Goal: Communication & Community: Answer question/provide support

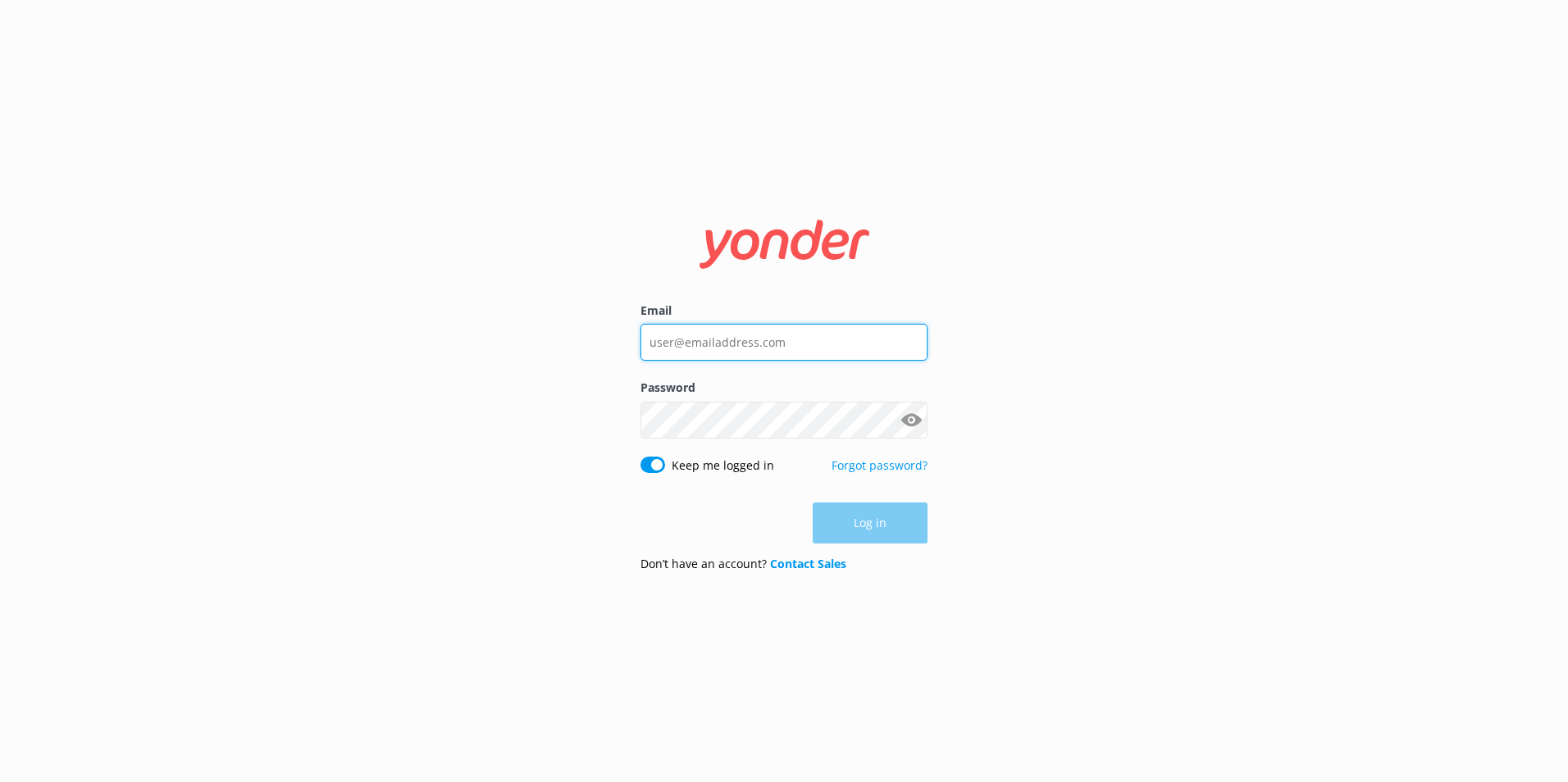
type input "[PERSON_NAME][EMAIL_ADDRESS][PERSON_NAME][DOMAIN_NAME]"
click at [870, 523] on div "Log in" at bounding box center [784, 523] width 287 height 41
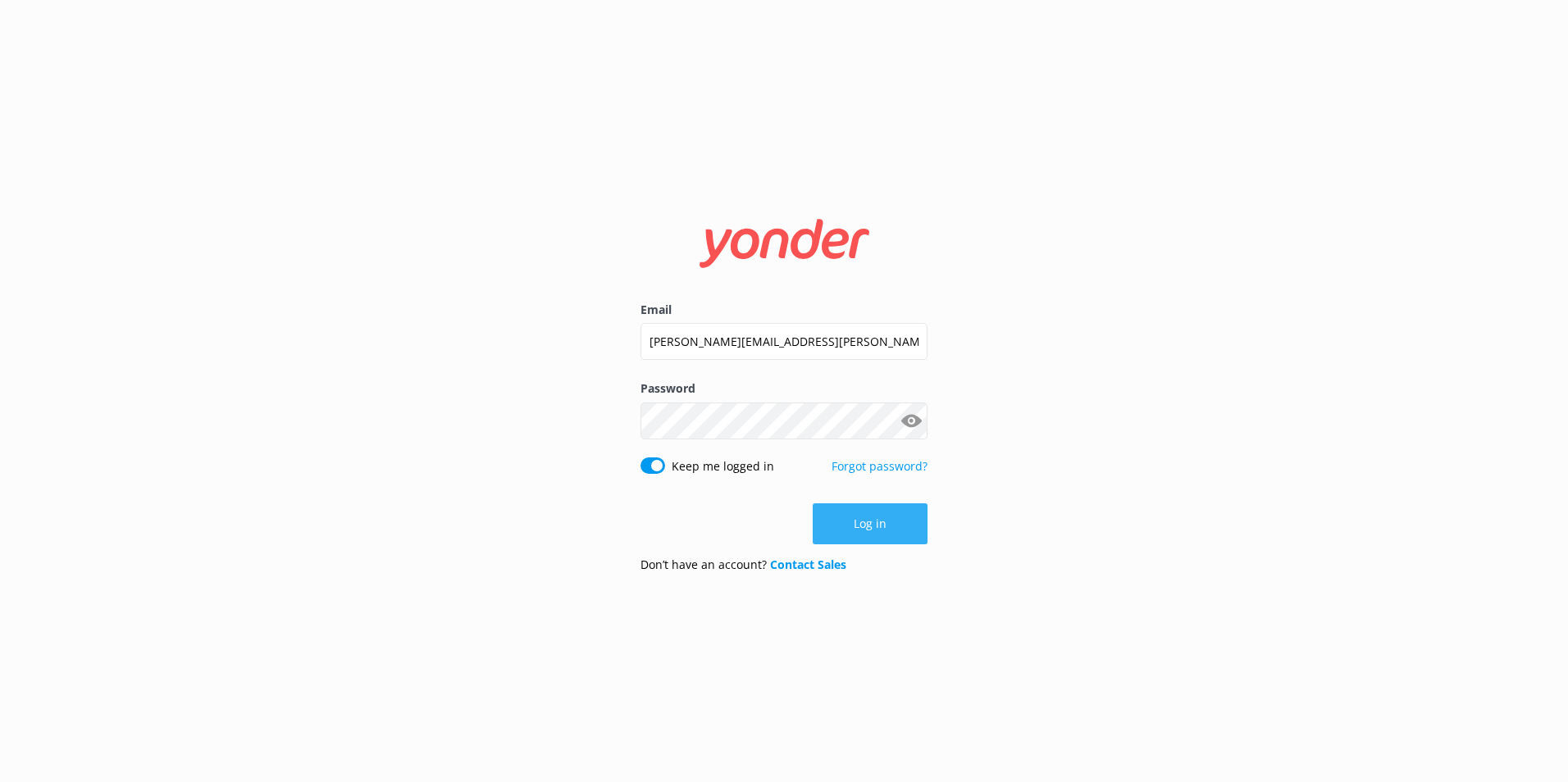
click at [870, 520] on button "Log in" at bounding box center [870, 524] width 115 height 41
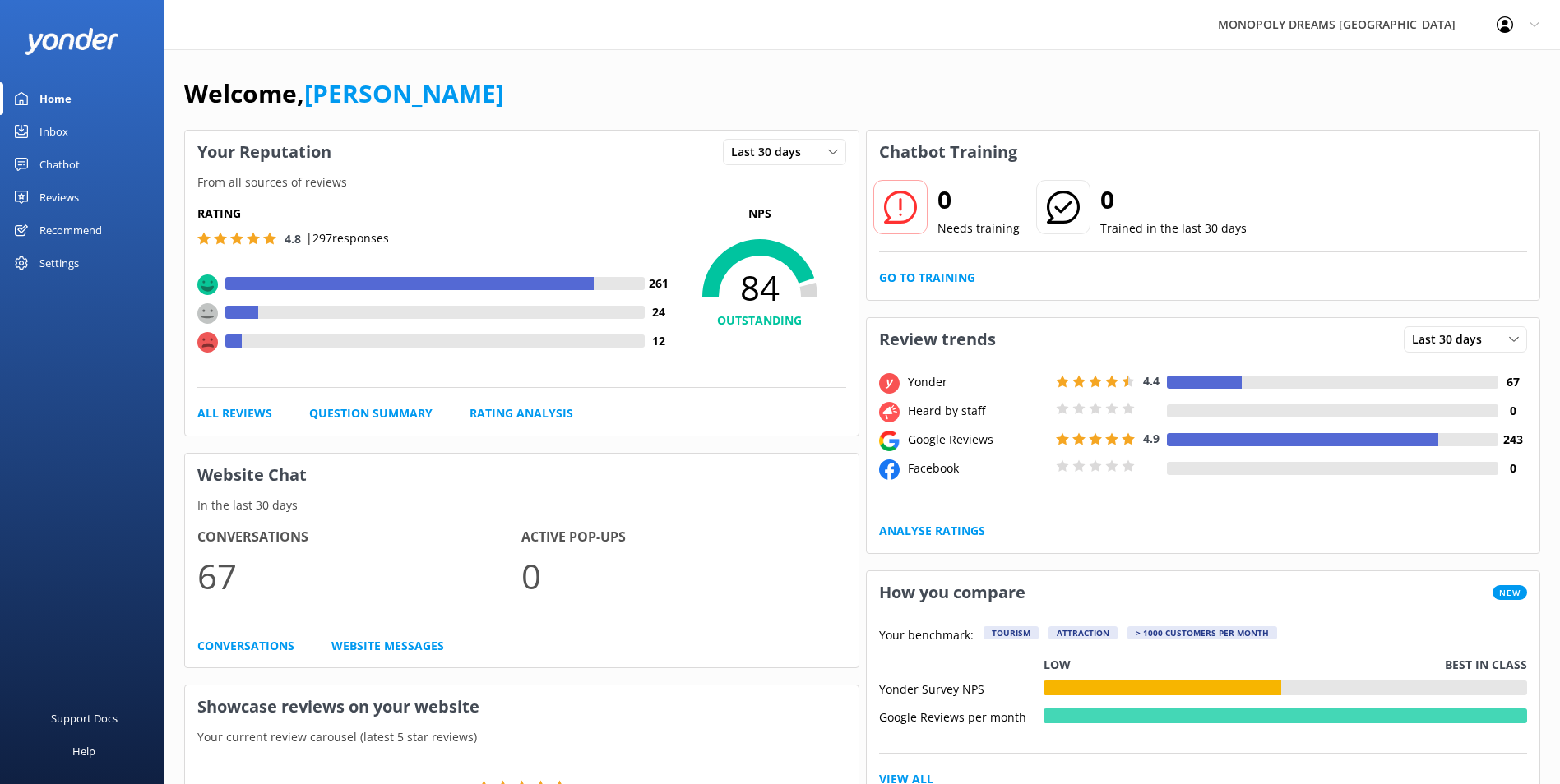
click at [31, 133] on link "Inbox" at bounding box center [82, 131] width 164 height 33
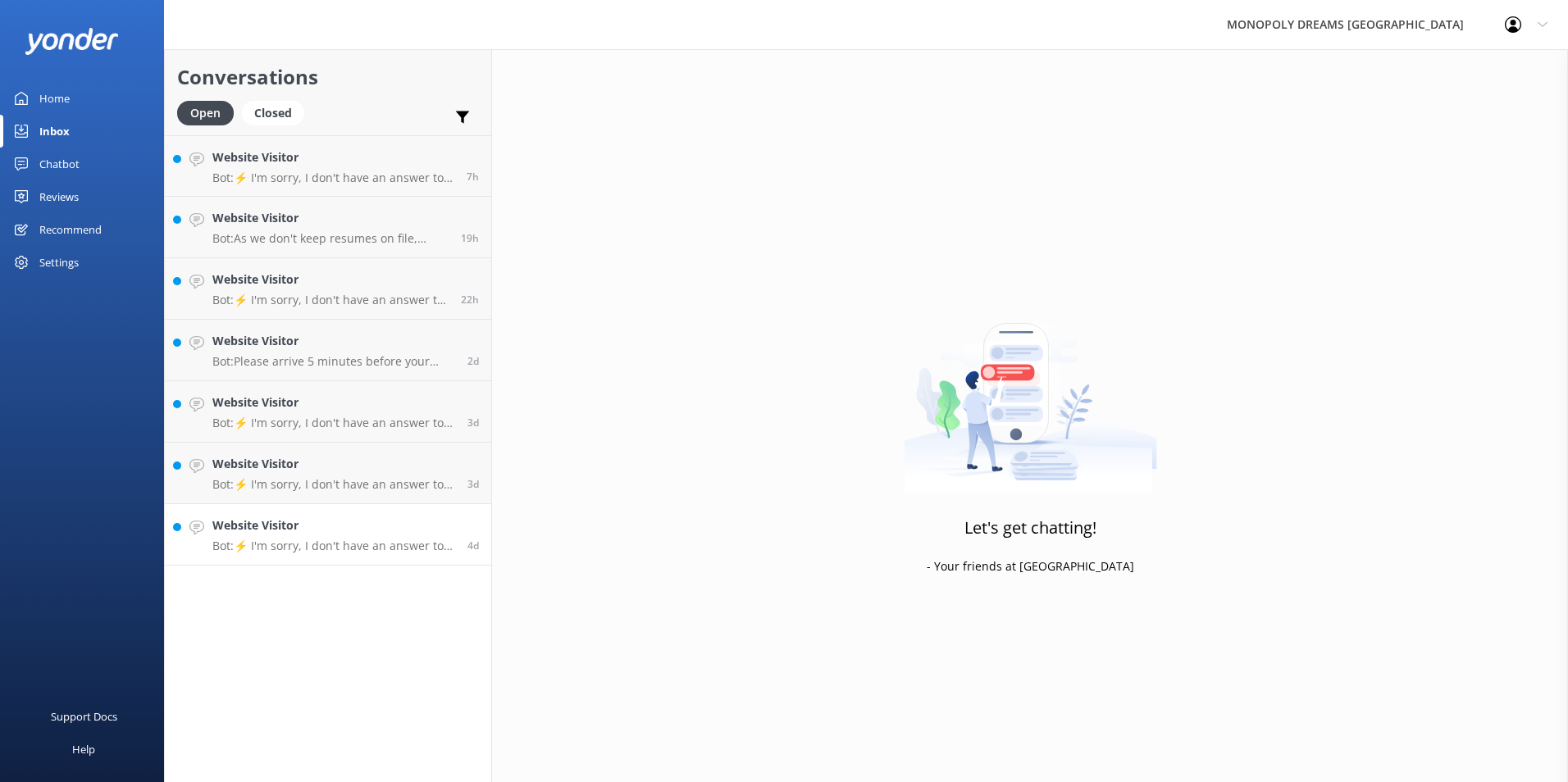
click at [368, 542] on p "Bot: ⚡ I'm sorry, I don't have an answer to your question. Could you please try…" at bounding box center [333, 546] width 243 height 15
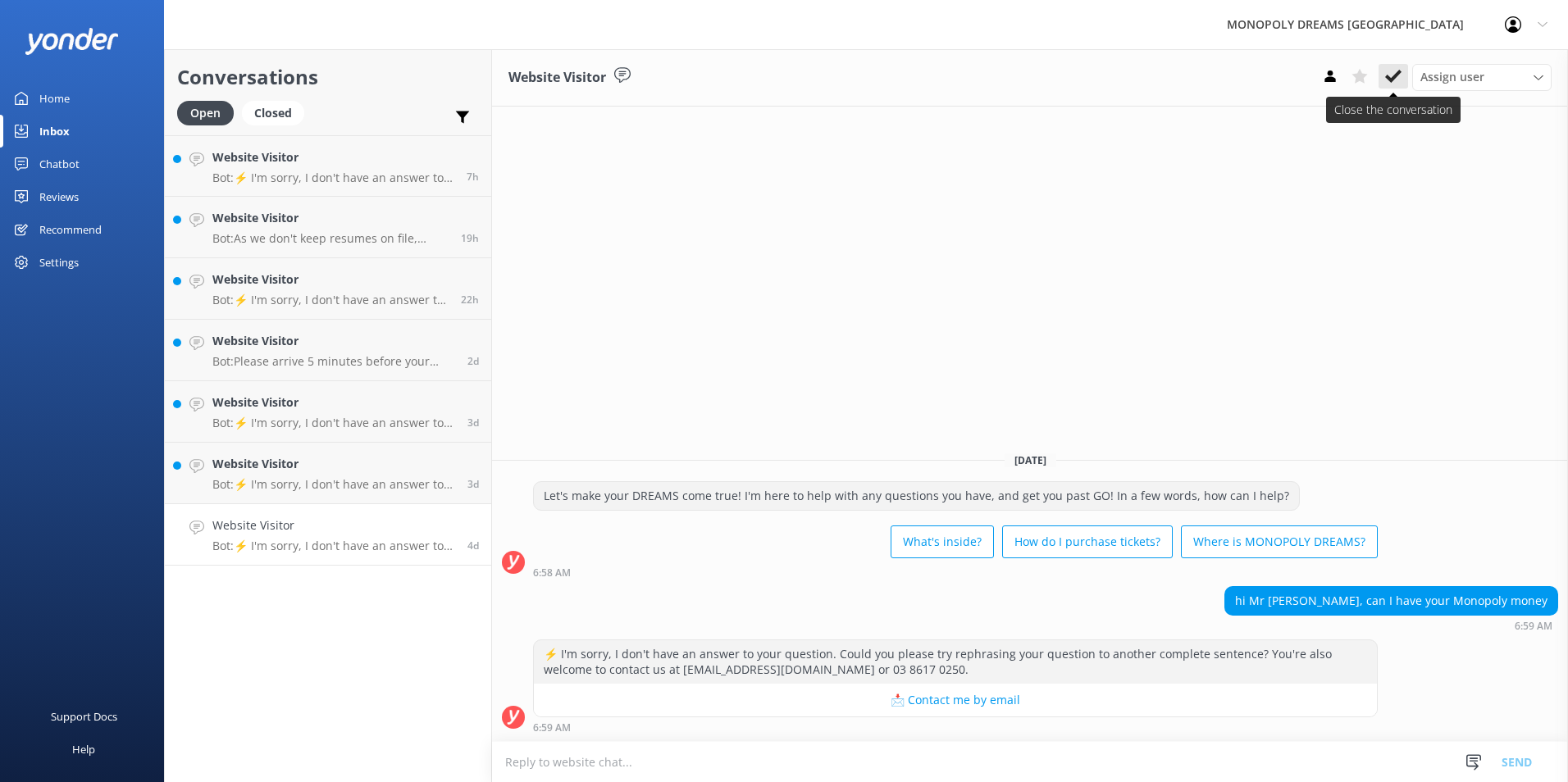
click at [1392, 80] on use at bounding box center [1393, 76] width 16 height 13
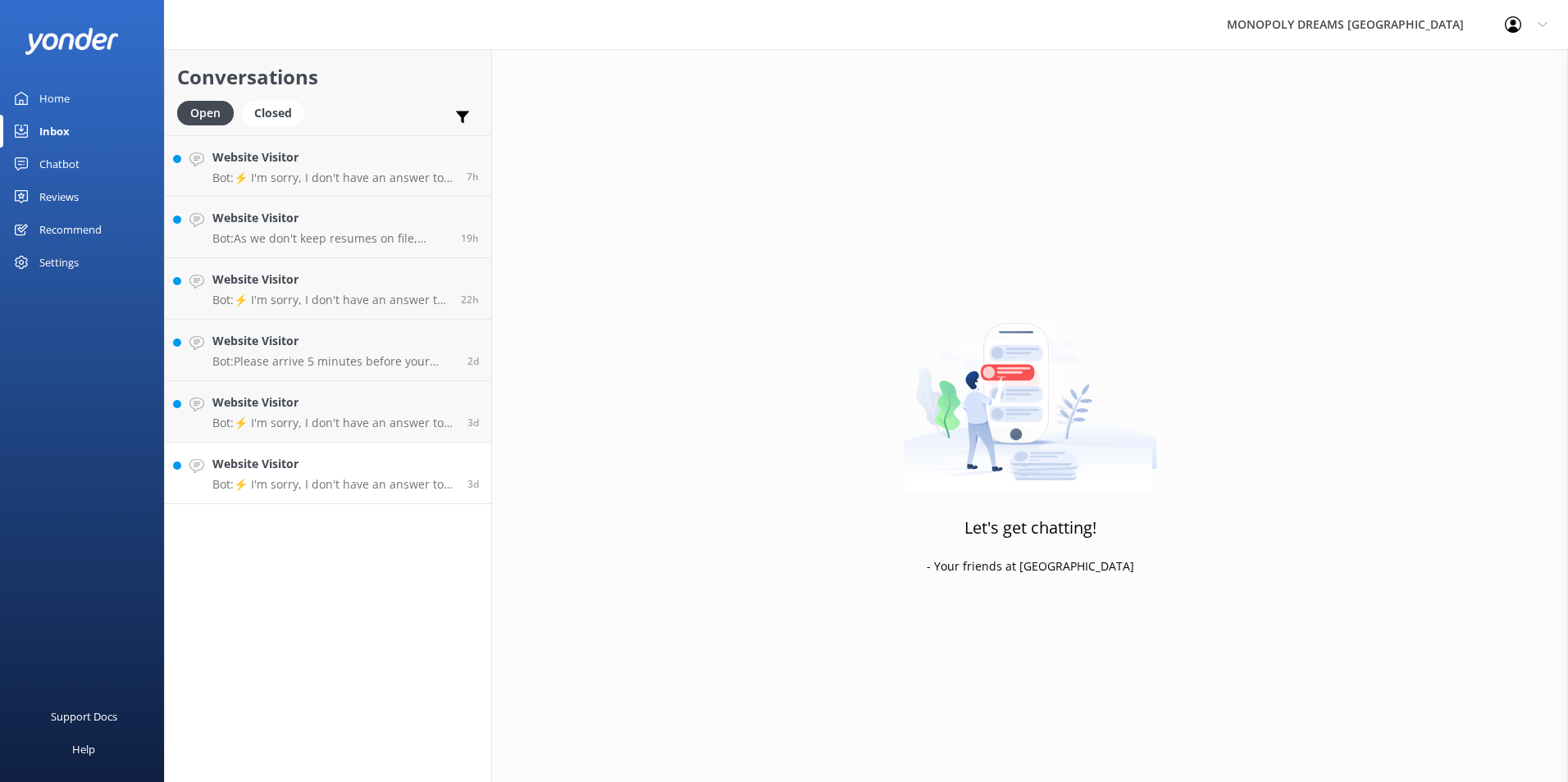
click at [315, 480] on p "Bot: ⚡ I'm sorry, I don't have an answer to your question. Could you please try…" at bounding box center [333, 485] width 243 height 15
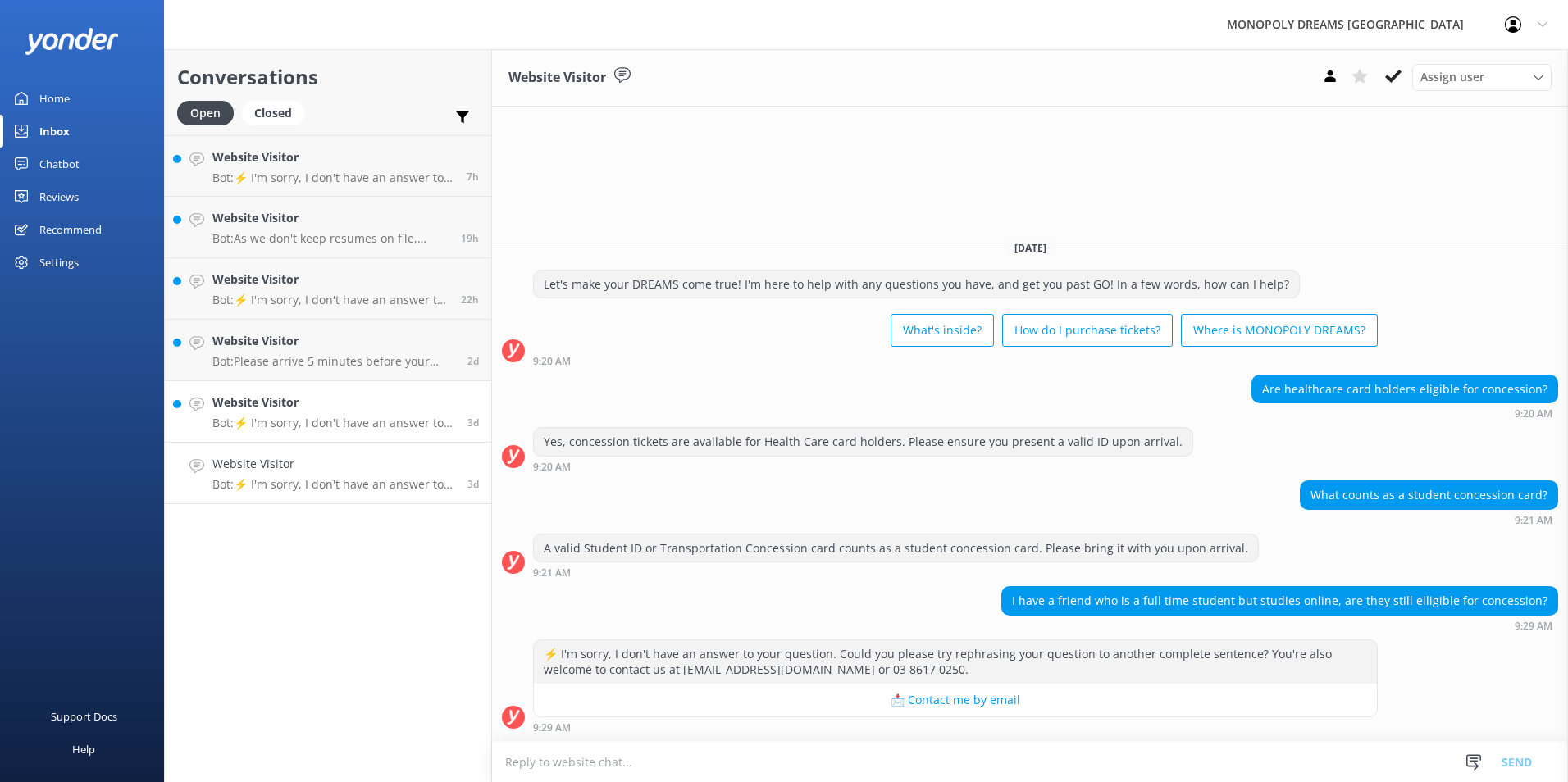
click at [301, 405] on h4 "Website Visitor" at bounding box center [333, 403] width 243 height 18
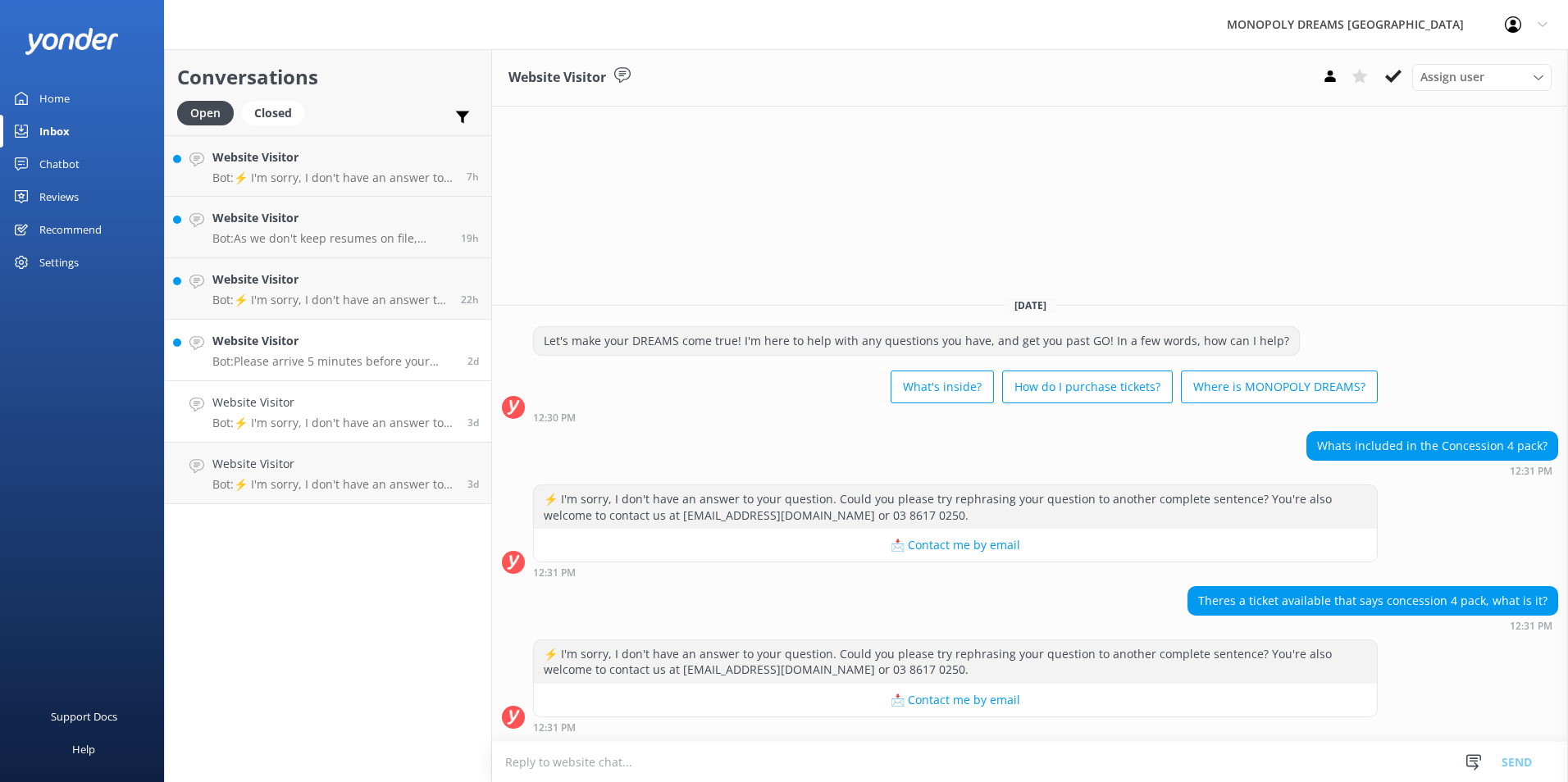
click at [326, 361] on p "Bot: Please arrive 5 minutes before your entry time. If you're running later th…" at bounding box center [333, 362] width 243 height 15
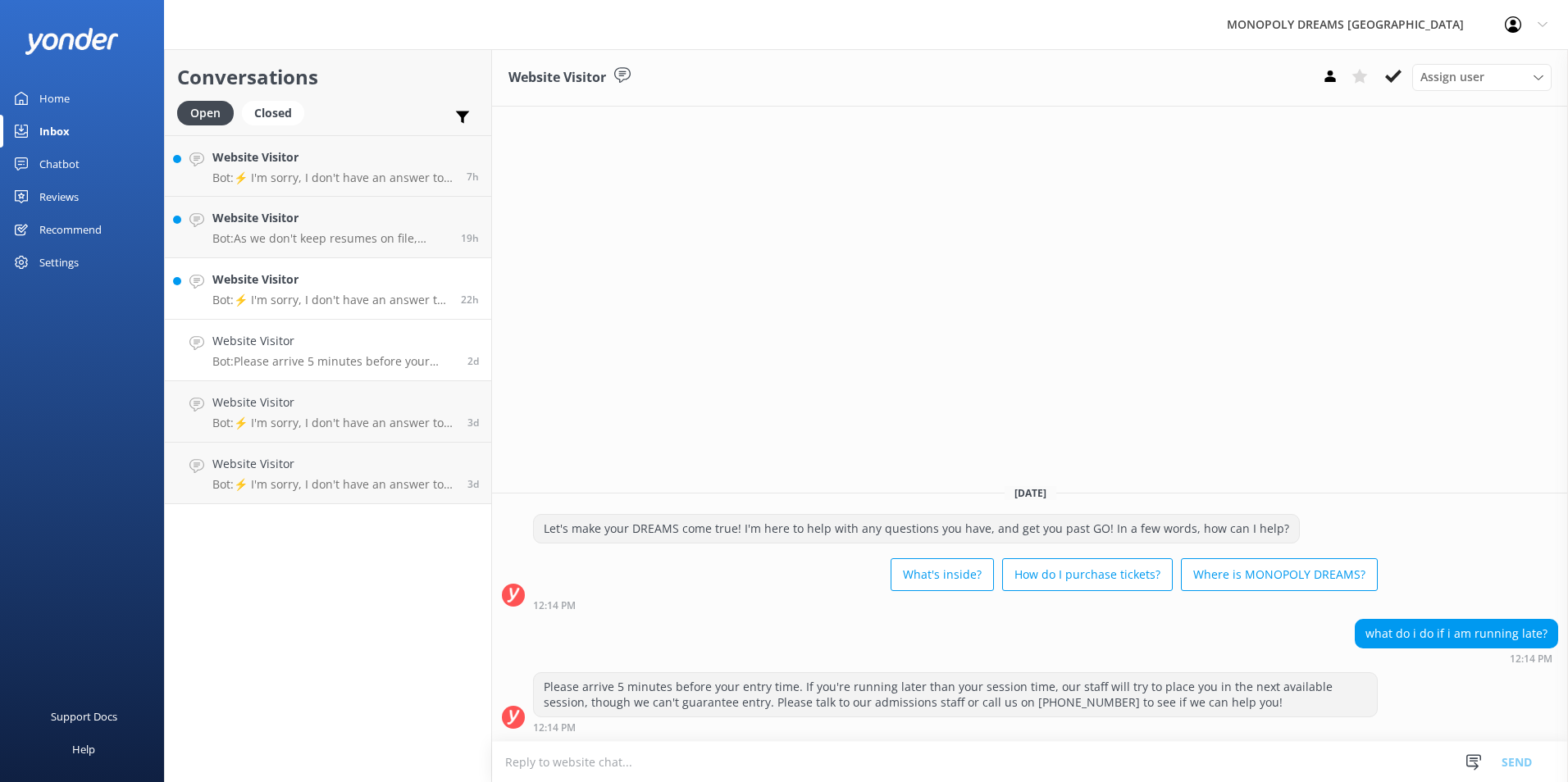
click at [389, 305] on p "Bot: ⚡ I'm sorry, I don't have an answer to your question. Could you please try…" at bounding box center [330, 300] width 236 height 15
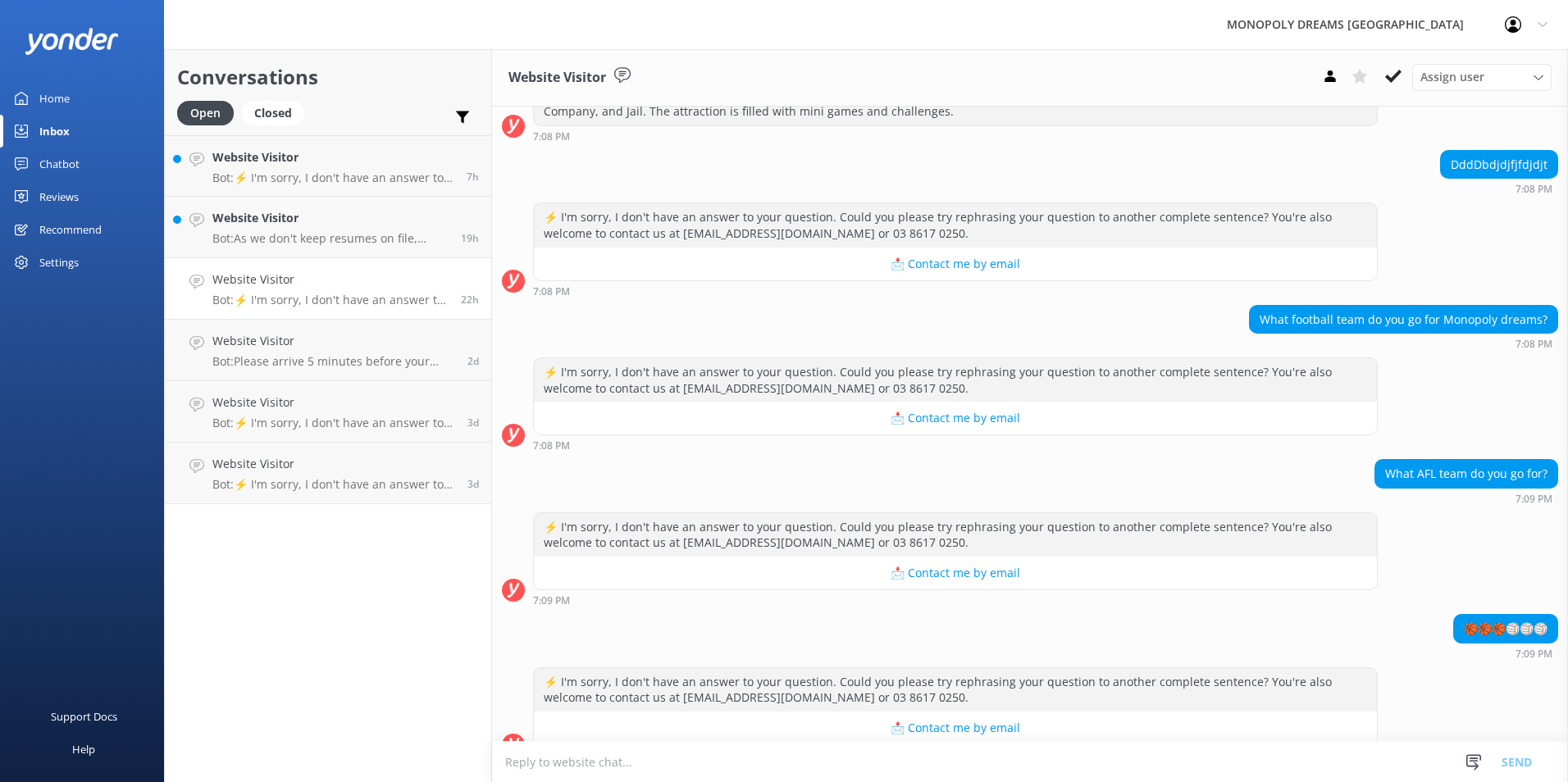
scroll to position [387, 0]
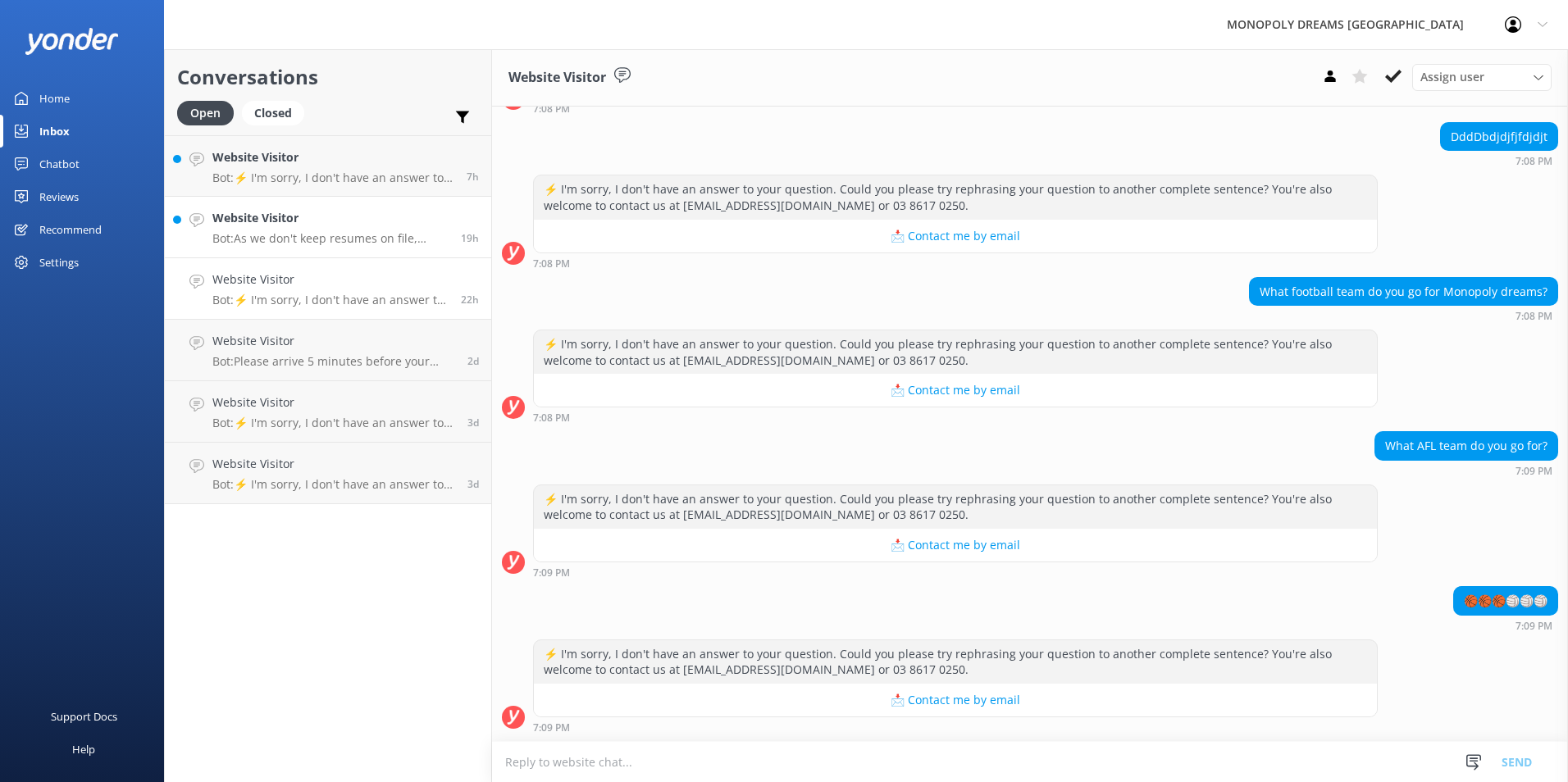
click at [343, 240] on p "Bot: As we don't keep resumes on file, please check our website for the latest …" at bounding box center [330, 239] width 236 height 15
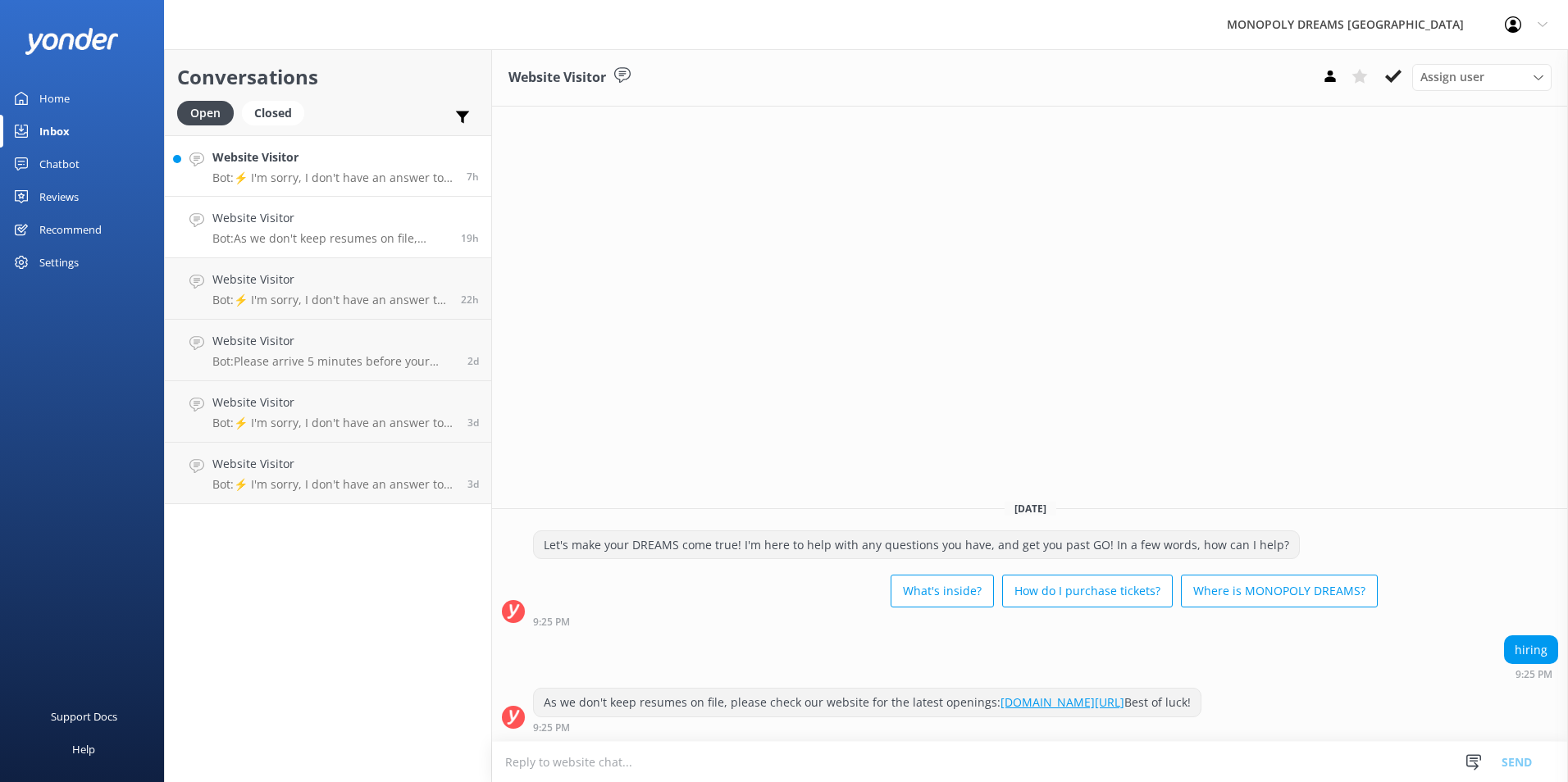
click at [282, 144] on link "Website Visitor Bot: ⚡ I'm sorry, I don't have an answer to your question. Coul…" at bounding box center [328, 166] width 326 height 61
